Goal: Information Seeking & Learning: Learn about a topic

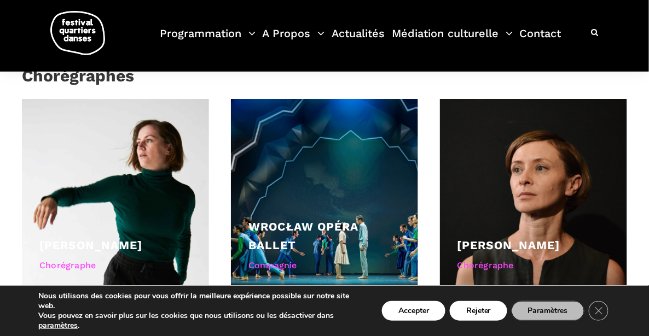
scroll to position [856, 0]
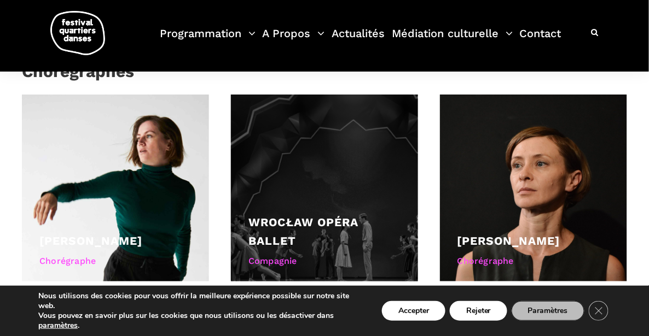
click at [343, 163] on div at bounding box center [324, 188] width 187 height 187
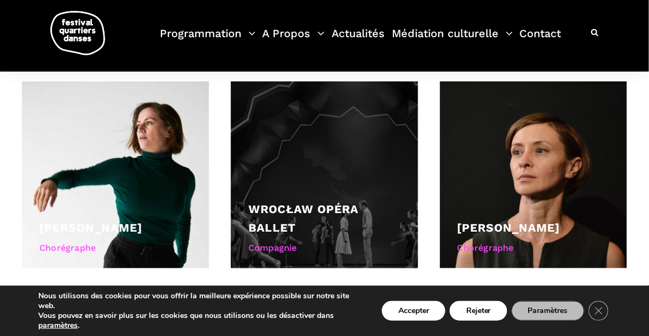
scroll to position [868, 0]
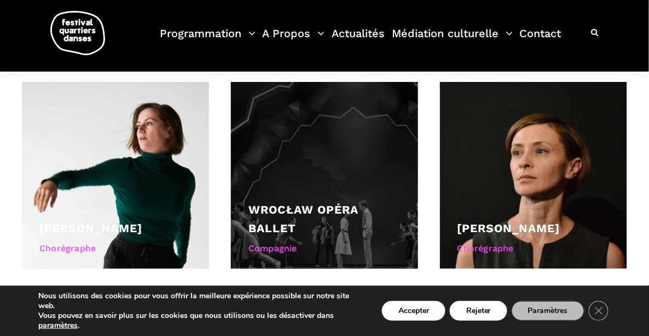
click at [328, 203] on link "Wrocław Opéra Ballet" at bounding box center [303, 219] width 110 height 32
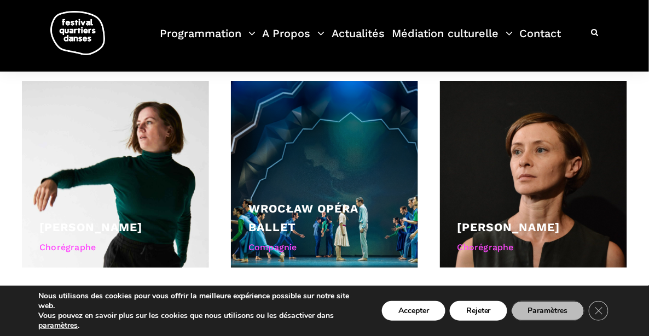
scroll to position [866, 0]
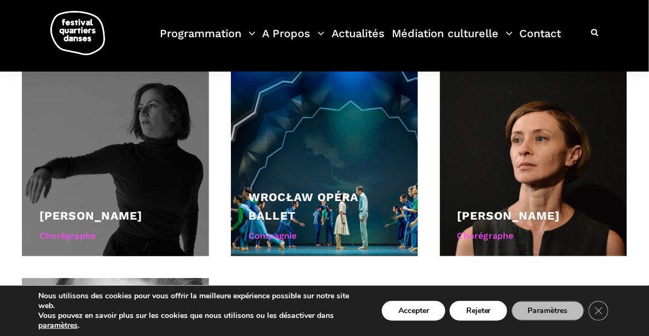
click at [115, 98] on div at bounding box center [115, 162] width 187 height 187
click at [114, 98] on div at bounding box center [115, 162] width 187 height 187
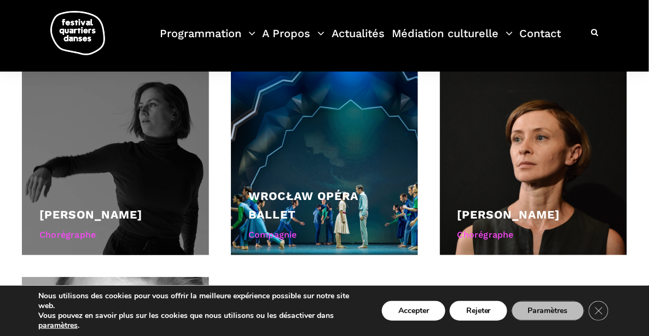
scroll to position [884, 0]
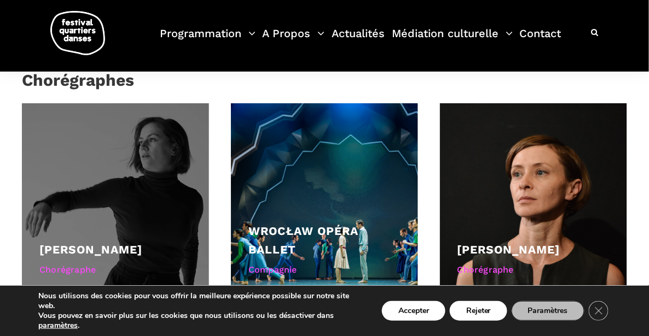
click at [125, 125] on div at bounding box center [115, 196] width 187 height 187
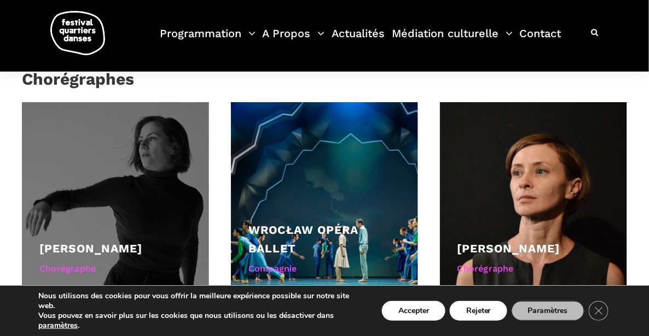
click at [125, 125] on div at bounding box center [115, 195] width 187 height 187
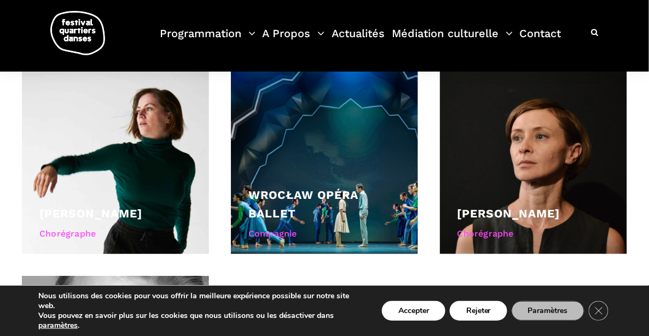
scroll to position [869, 0]
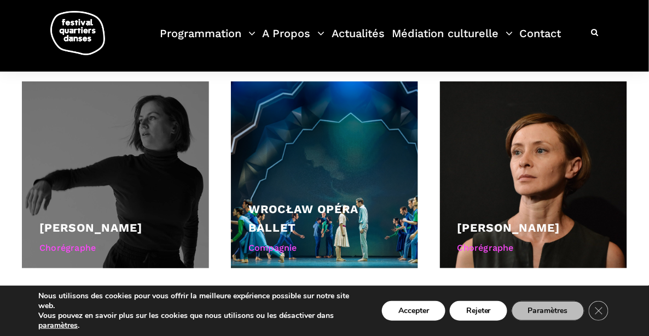
click at [186, 156] on div at bounding box center [115, 174] width 187 height 187
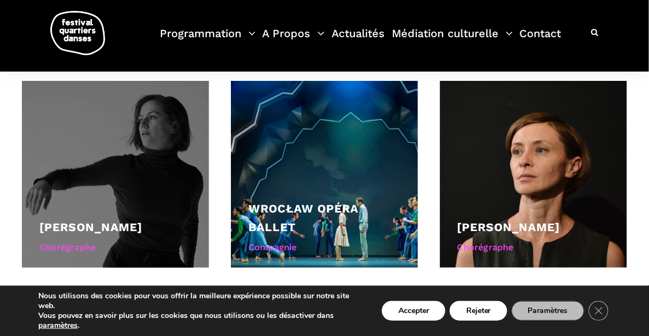
scroll to position [871, 0]
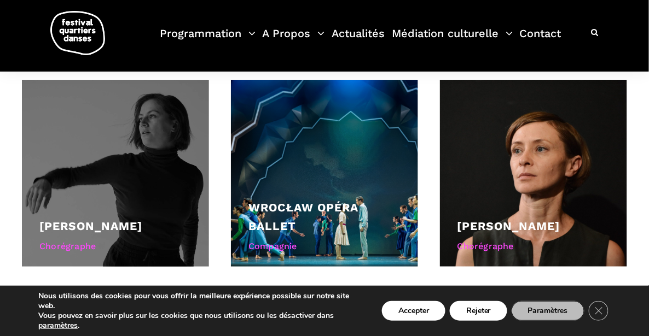
click at [186, 156] on div at bounding box center [115, 173] width 187 height 187
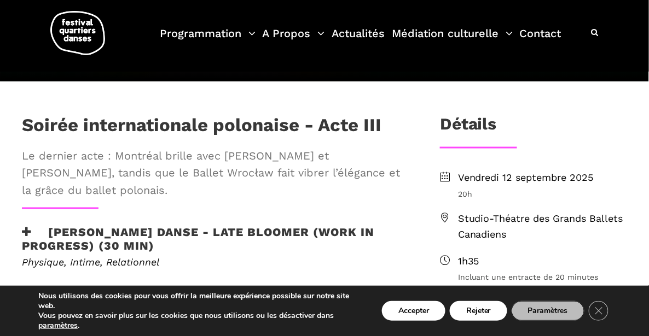
scroll to position [325, 0]
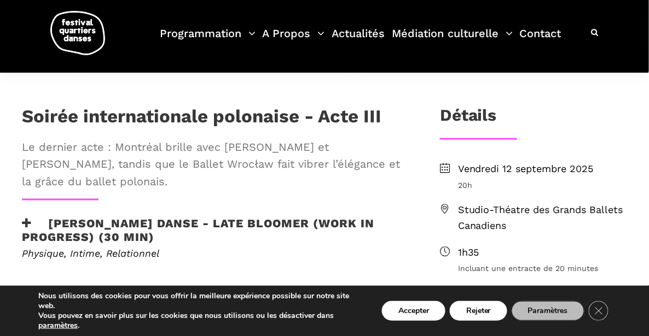
click at [206, 217] on h3 "[PERSON_NAME] Danse - Late bloomer (work in progress) (30 min)" at bounding box center [213, 230] width 382 height 27
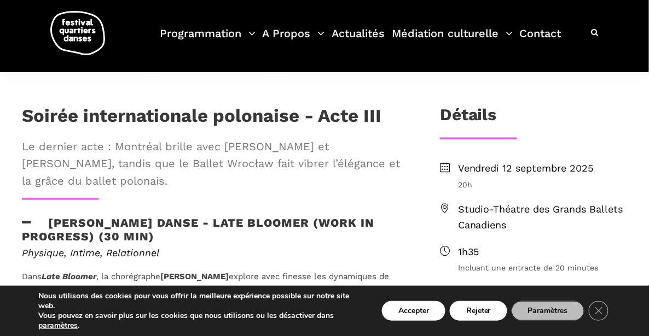
scroll to position [326, 0]
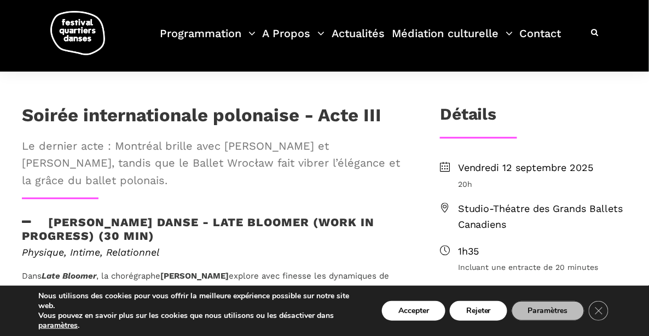
click at [207, 216] on h3 "[PERSON_NAME] Danse - Late bloomer (work in progress) (30 min)" at bounding box center [213, 229] width 382 height 27
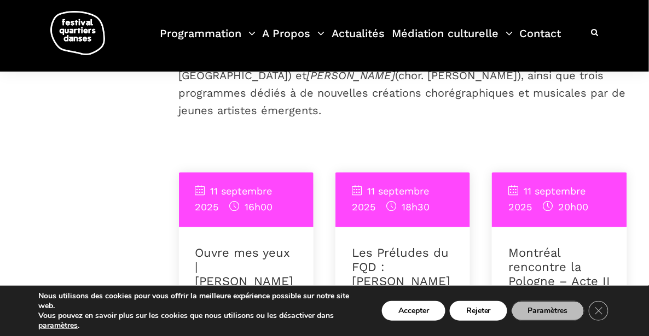
scroll to position [450, 0]
